Goal: Navigation & Orientation: Find specific page/section

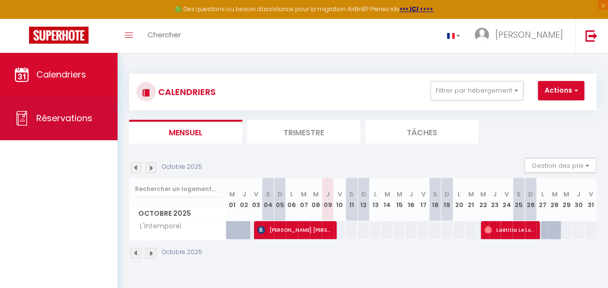
click at [74, 115] on span "Réservations" at bounding box center [64, 118] width 56 height 12
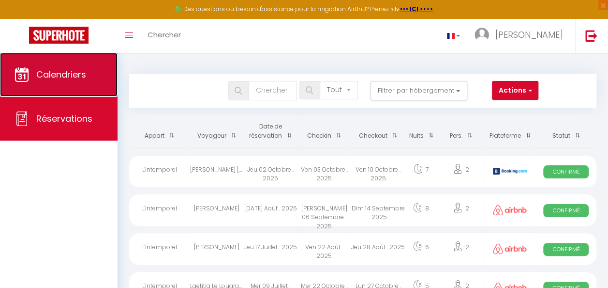
click at [59, 68] on link "Calendriers" at bounding box center [59, 75] width 118 height 44
